Goal: Task Accomplishment & Management: Use online tool/utility

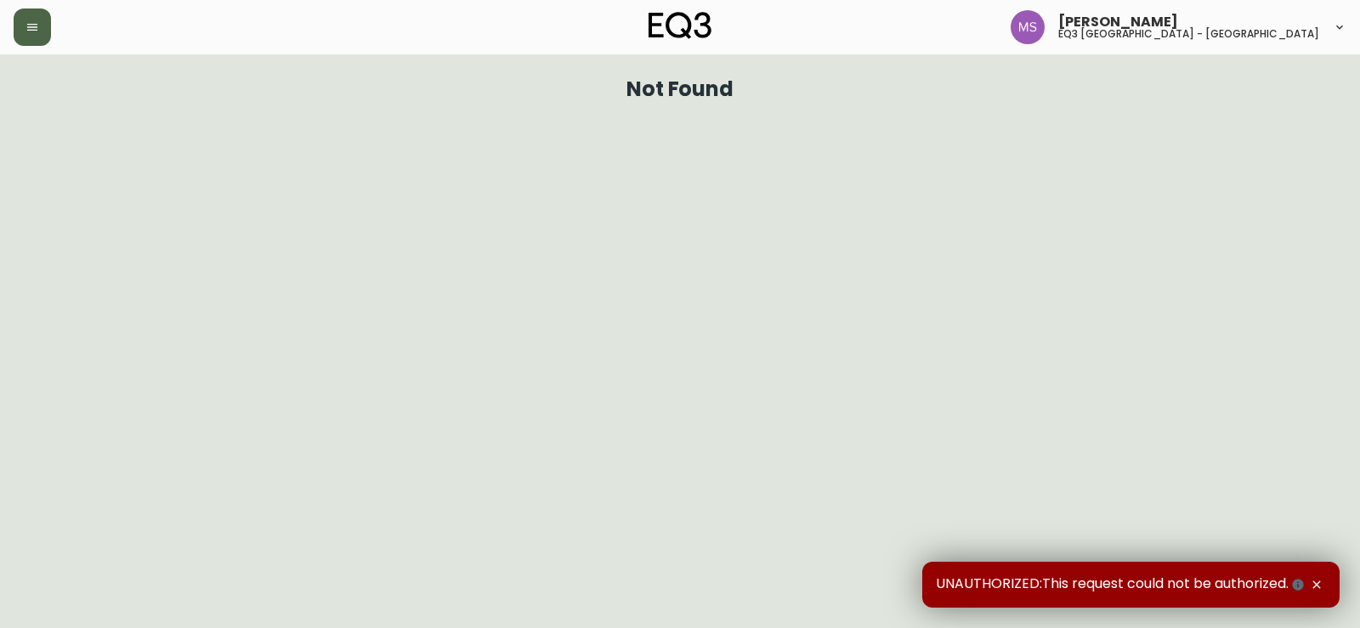
click at [25, 18] on button "button" at bounding box center [32, 26] width 37 height 37
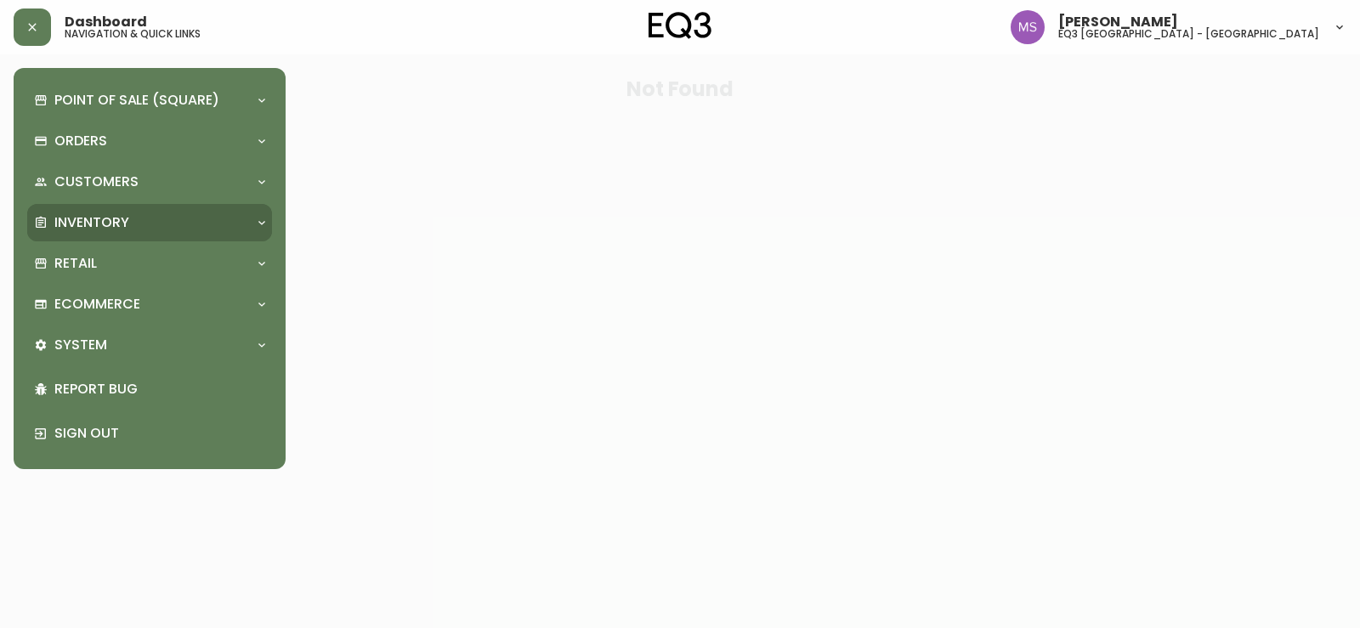
click at [109, 228] on p "Inventory" at bounding box center [91, 222] width 75 height 19
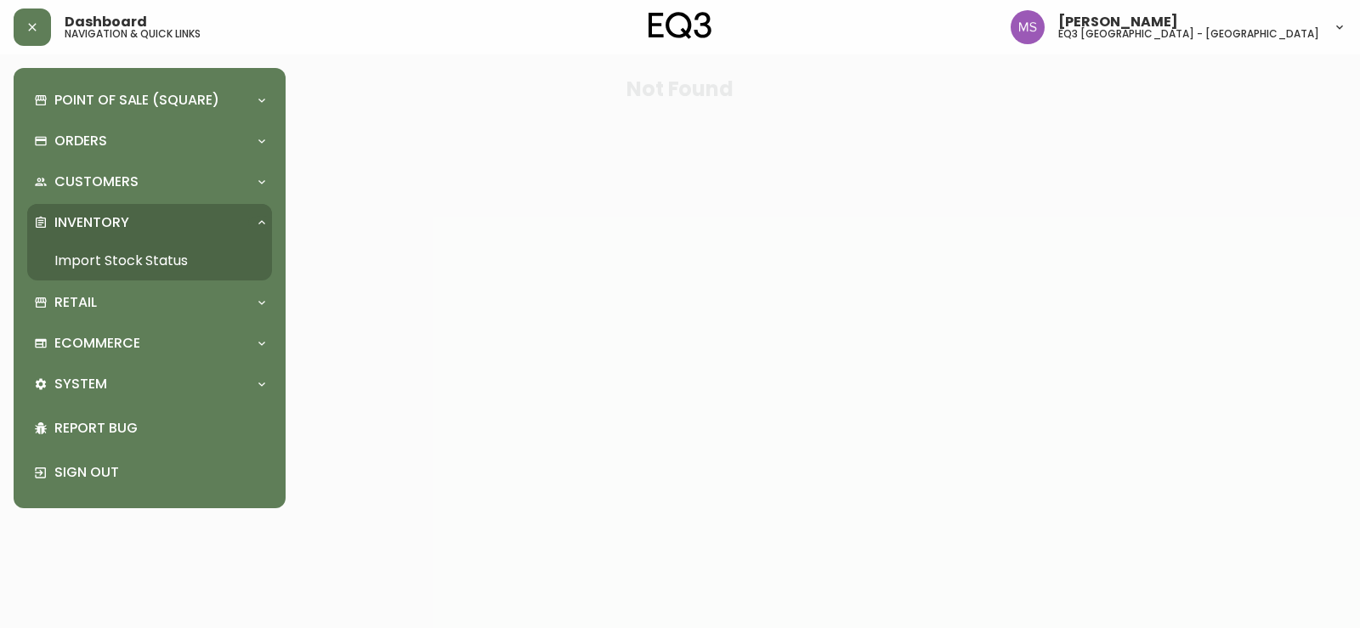
click at [164, 246] on link "Import Stock Status" at bounding box center [149, 260] width 245 height 39
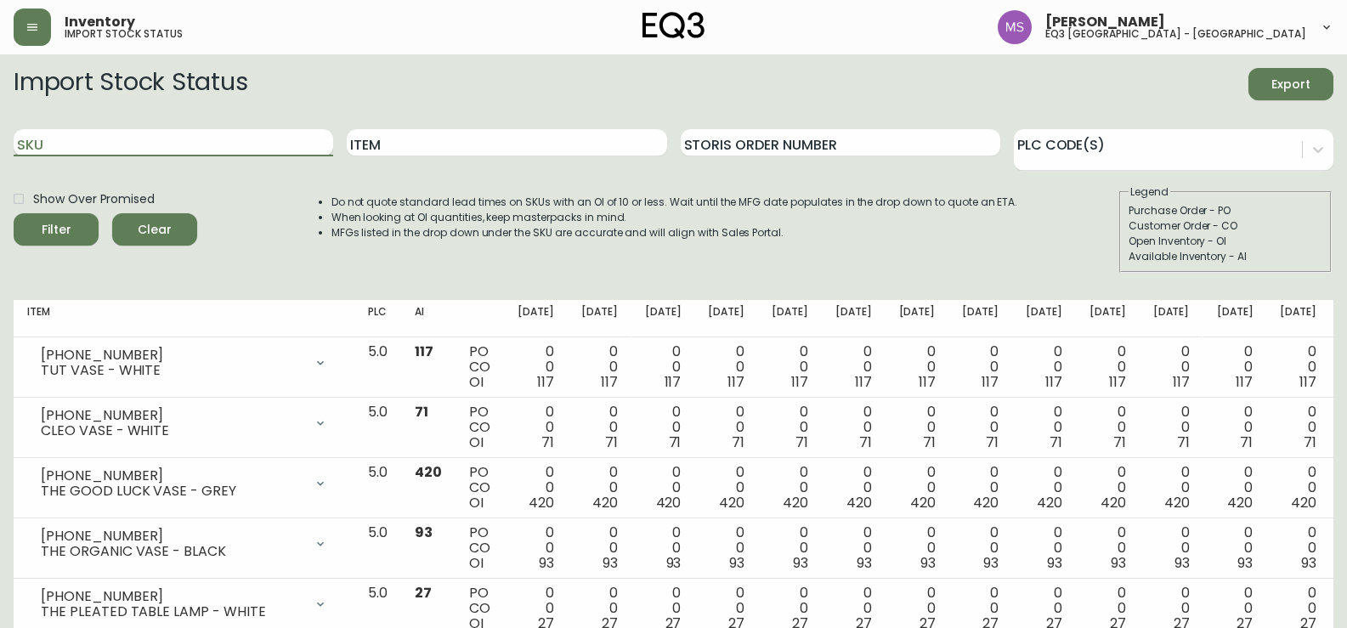
click at [148, 138] on input "SKU" at bounding box center [174, 142] width 320 height 27
paste input "[PHONE_NUMBER]"
type input "[PHONE_NUMBER]"
click at [14, 213] on button "Filter" at bounding box center [56, 229] width 85 height 32
